Goal: Transaction & Acquisition: Obtain resource

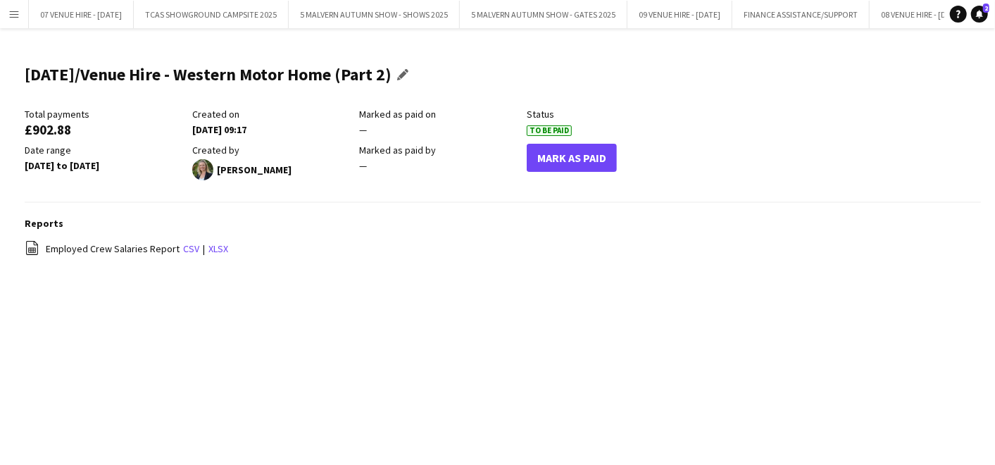
scroll to position [0, 104]
click at [7, 15] on button "Menu" at bounding box center [14, 14] width 28 height 28
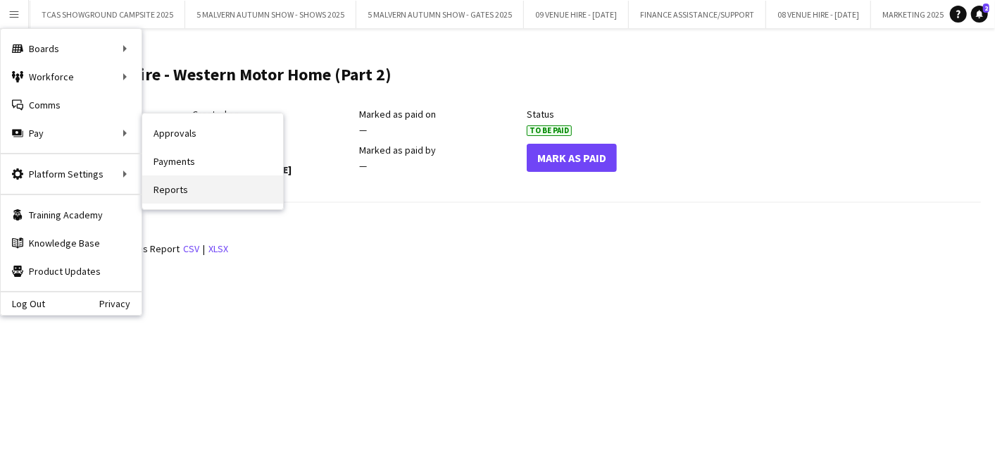
click at [157, 183] on link "Reports" at bounding box center [212, 189] width 141 height 28
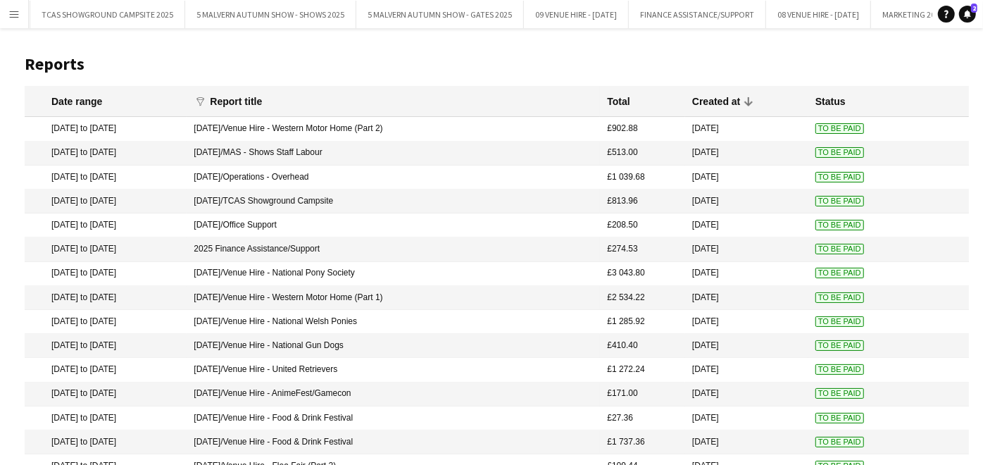
click at [816, 128] on span "To Be Paid" at bounding box center [840, 128] width 49 height 11
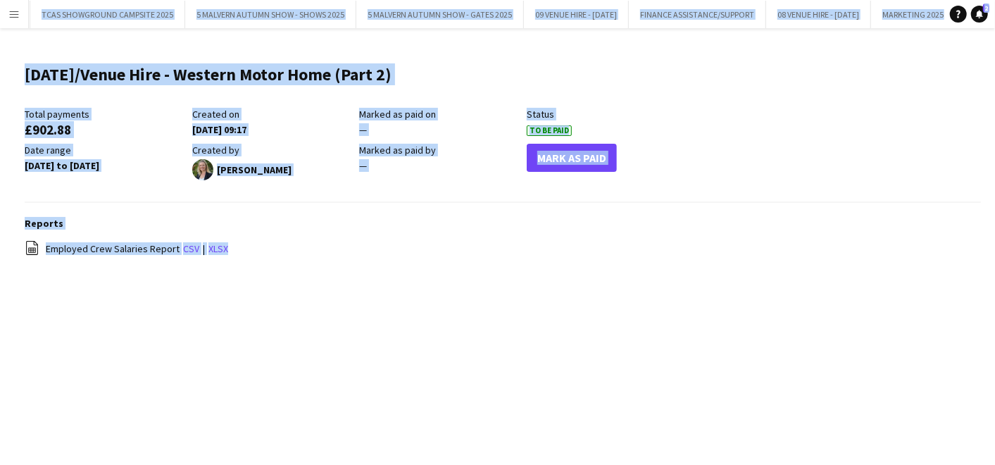
click at [377, 252] on div "file-spreadsheet Employed Crew Salaries Report csv | xlsx" at bounding box center [503, 249] width 957 height 18
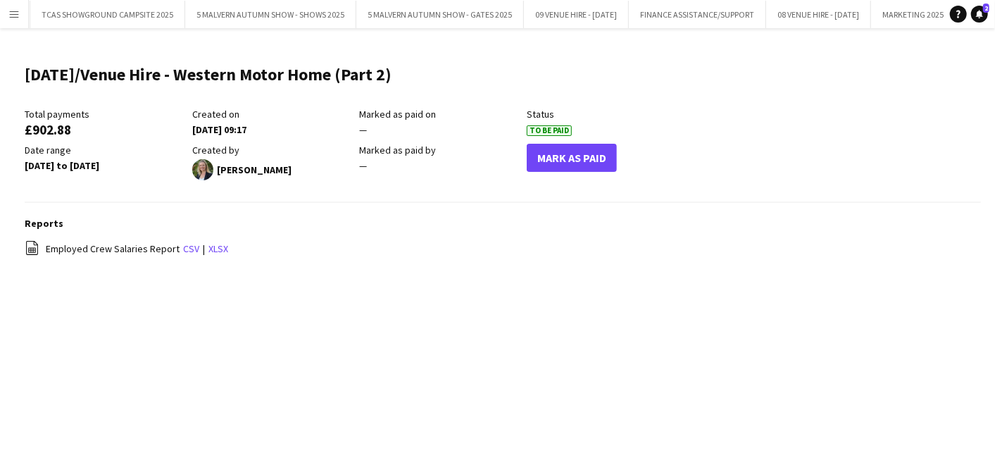
click at [17, 8] on app-icon "Menu" at bounding box center [13, 13] width 11 height 11
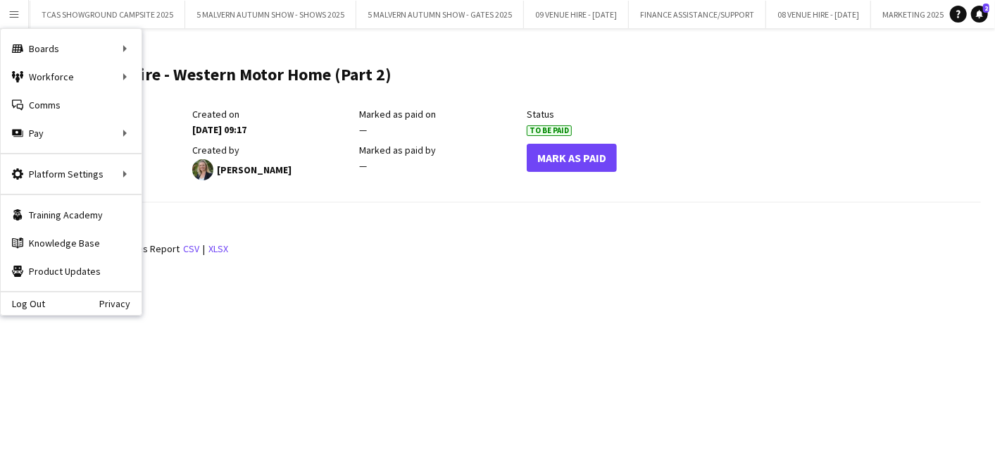
click at [268, 285] on main "2025 August/Venue Hire - Western Motor Home (Part 2) Edit this field Total paym…" at bounding box center [497, 167] width 995 height 279
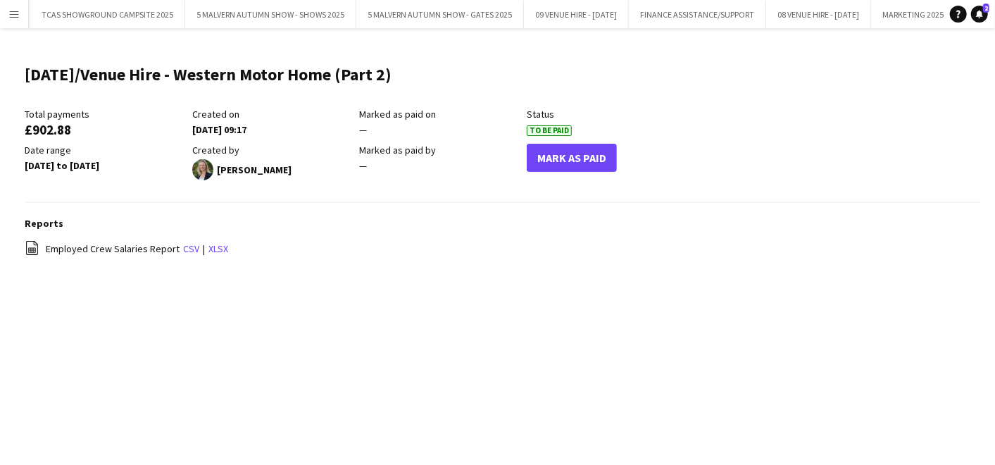
click at [6, 13] on button "Menu" at bounding box center [14, 14] width 28 height 28
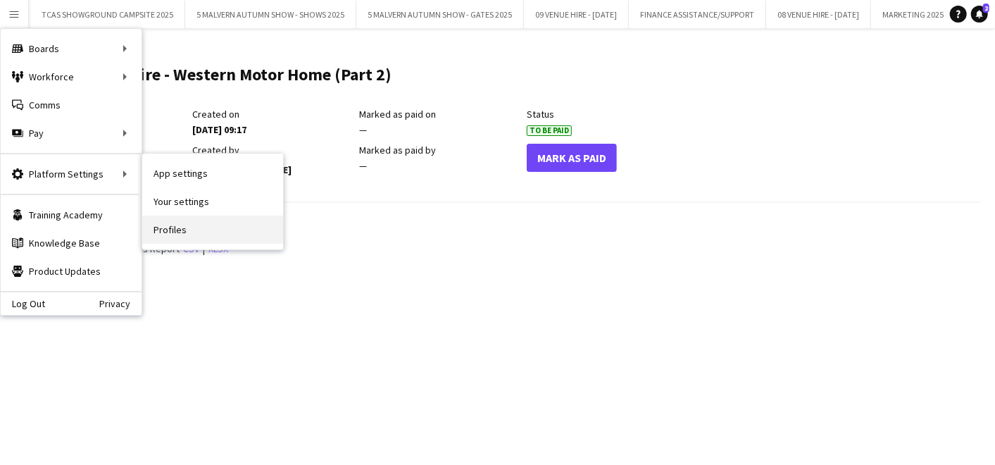
click at [193, 230] on link "Profiles" at bounding box center [212, 230] width 141 height 28
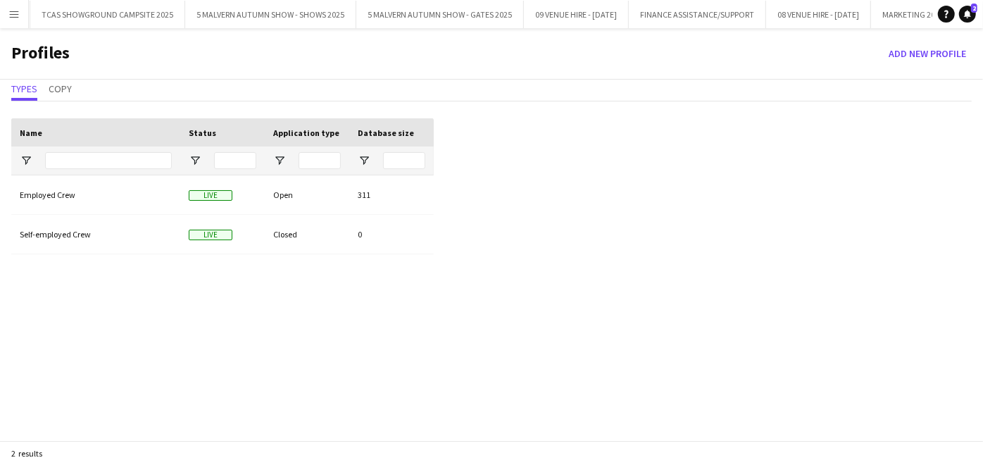
click at [4, 3] on button "Menu" at bounding box center [14, 14] width 28 height 28
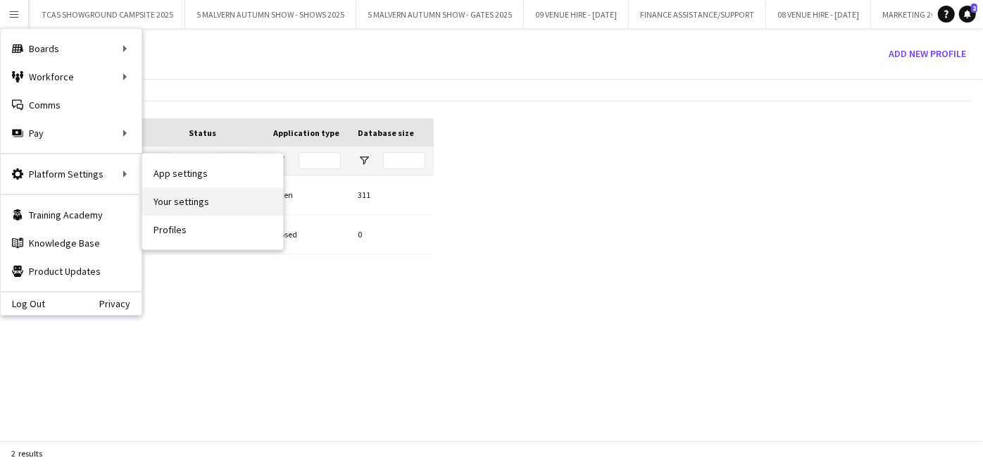
click at [178, 196] on link "Your settings" at bounding box center [212, 201] width 141 height 28
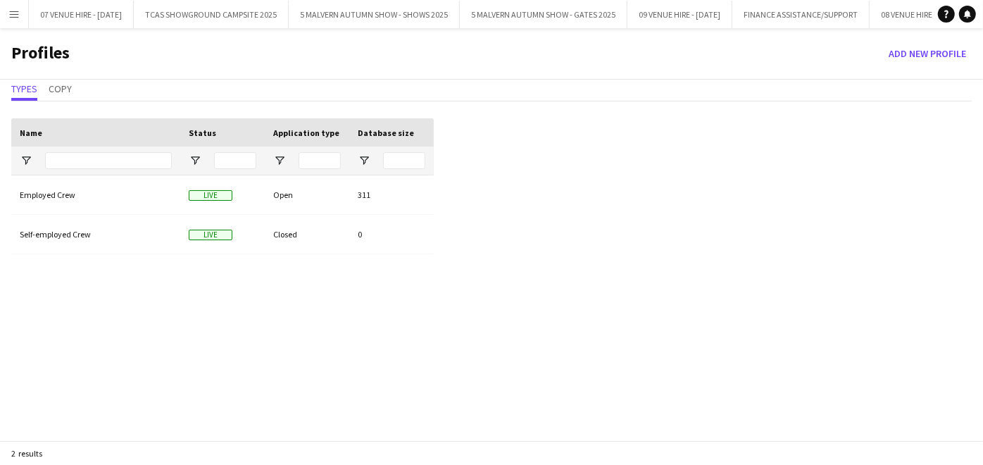
click at [11, 15] on app-icon "Menu" at bounding box center [13, 13] width 11 height 11
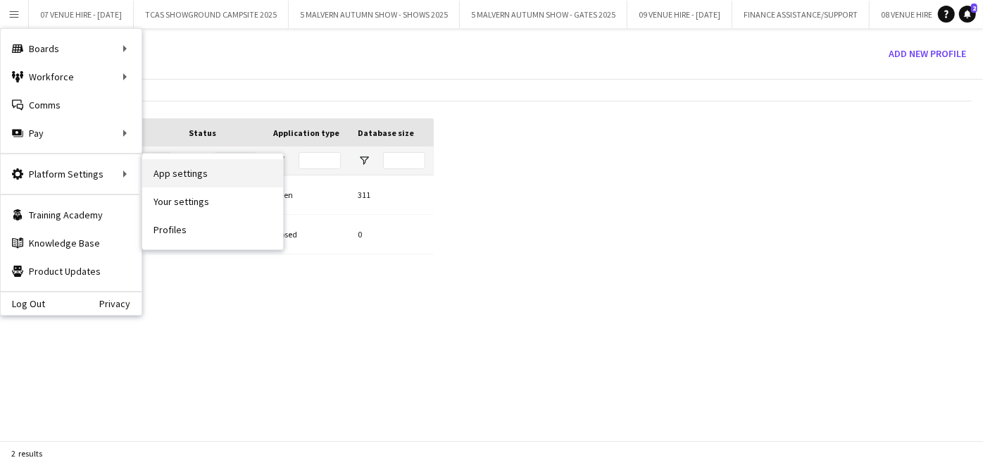
click at [163, 177] on link "App settings" at bounding box center [212, 173] width 141 height 28
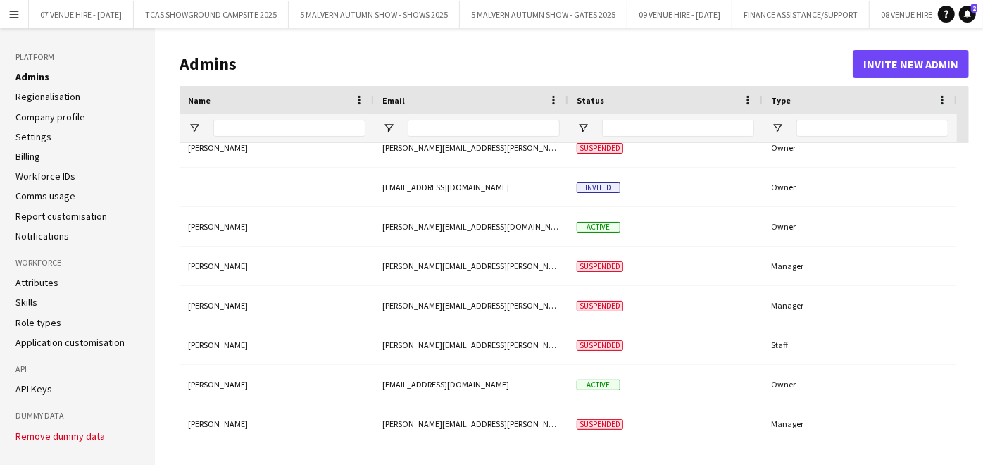
scroll to position [147, 0]
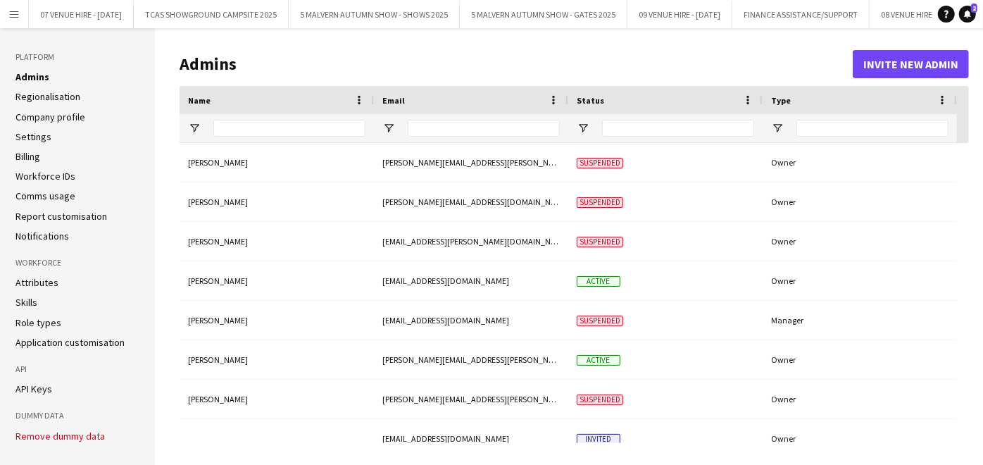
click at [18, 12] on app-icon "Menu" at bounding box center [13, 13] width 11 height 11
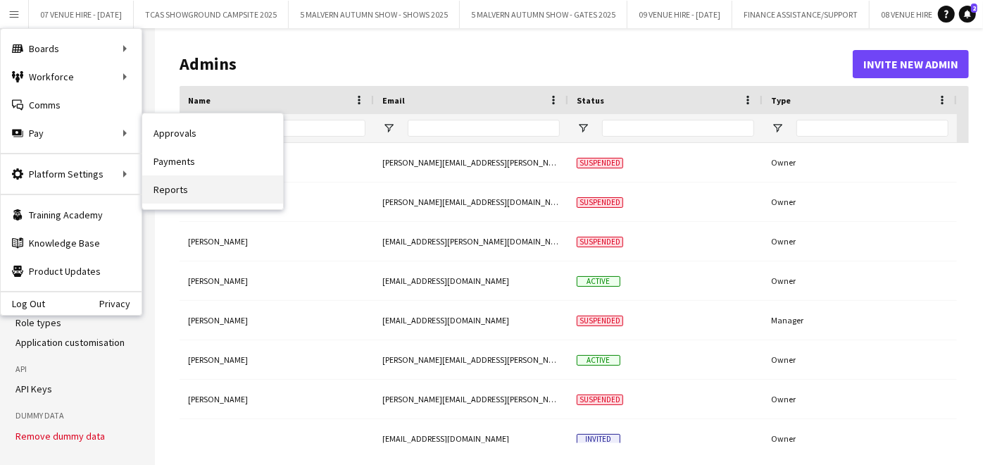
click at [177, 188] on link "Reports" at bounding box center [212, 189] width 141 height 28
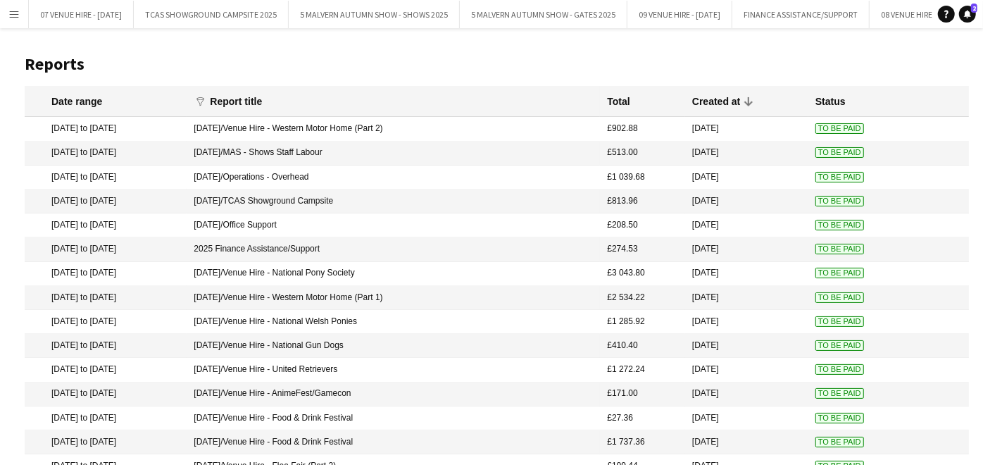
click at [266, 129] on mat-cell "[DATE]/Venue Hire - Western Motor Home (Part 2)" at bounding box center [393, 129] width 413 height 24
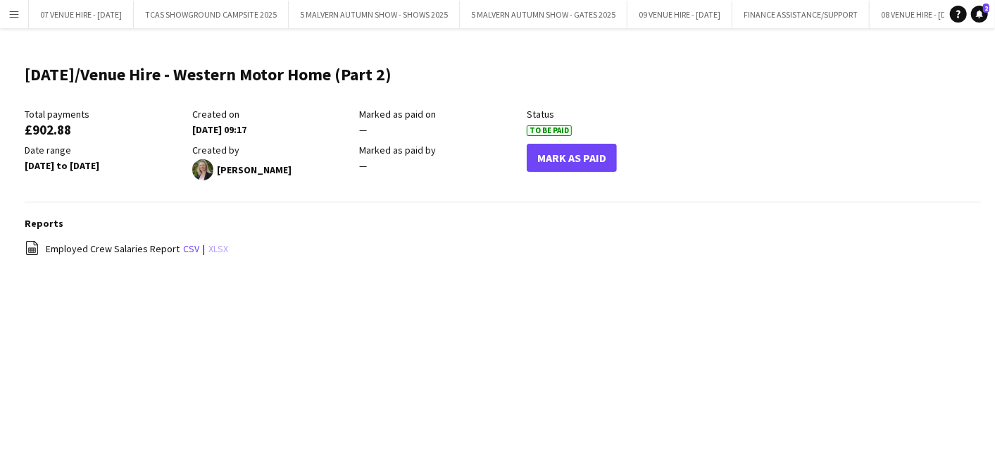
click at [209, 251] on link "xlsx" at bounding box center [218, 248] width 20 height 13
